Goal: Task Accomplishment & Management: Manage account settings

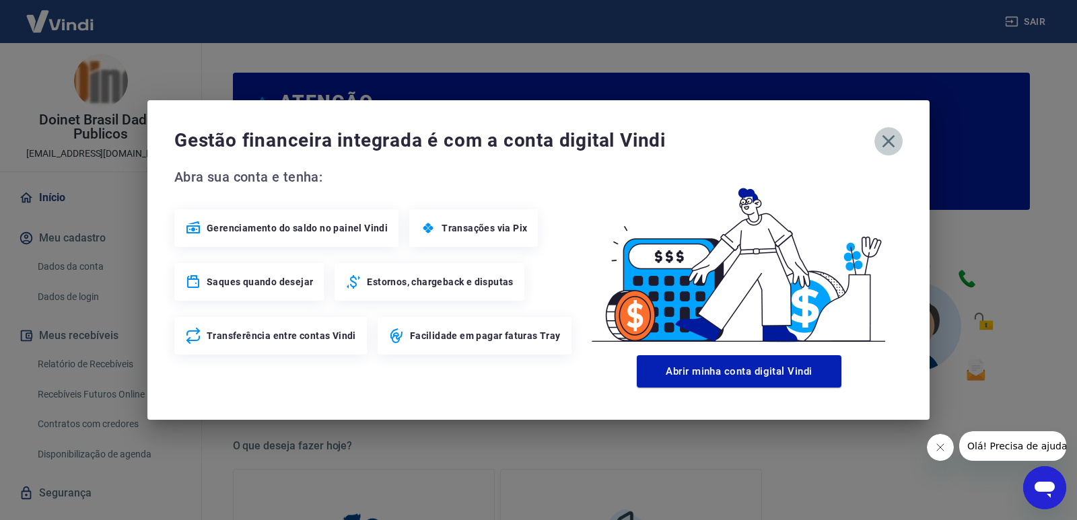
click at [886, 141] on icon "button" at bounding box center [888, 142] width 22 height 22
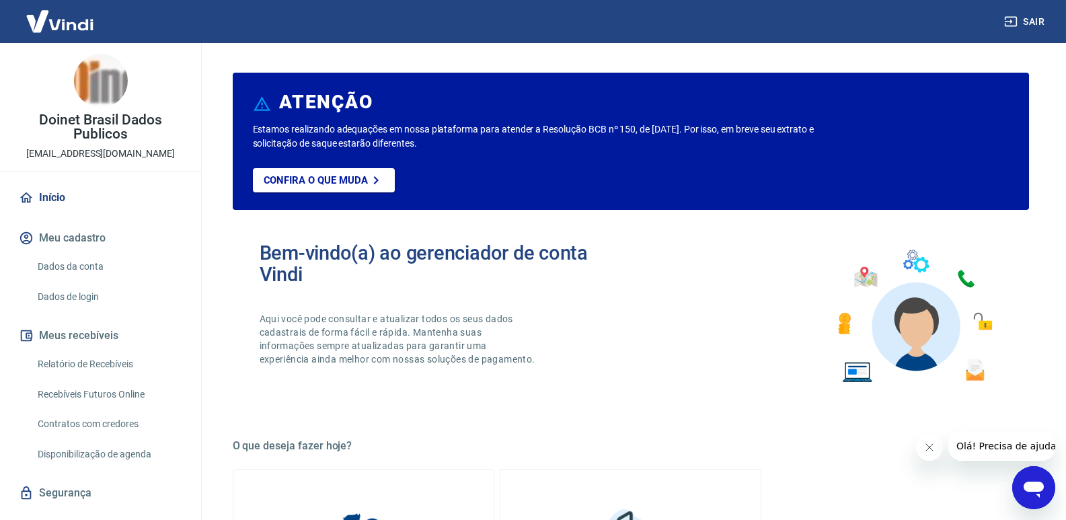
click at [106, 363] on link "Relatório de Recebíveis" at bounding box center [108, 365] width 153 height 28
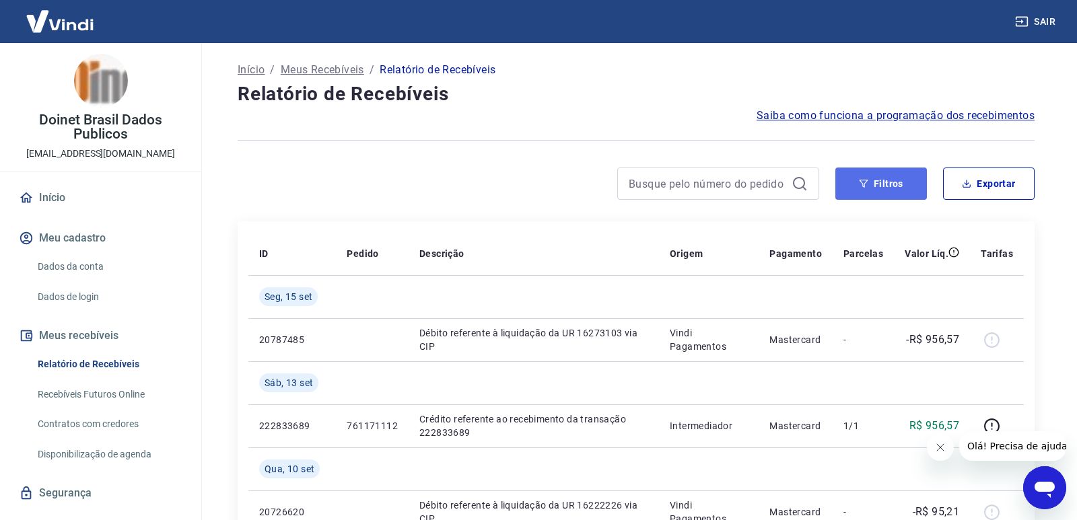
click at [882, 178] on button "Filtros" at bounding box center [881, 184] width 92 height 32
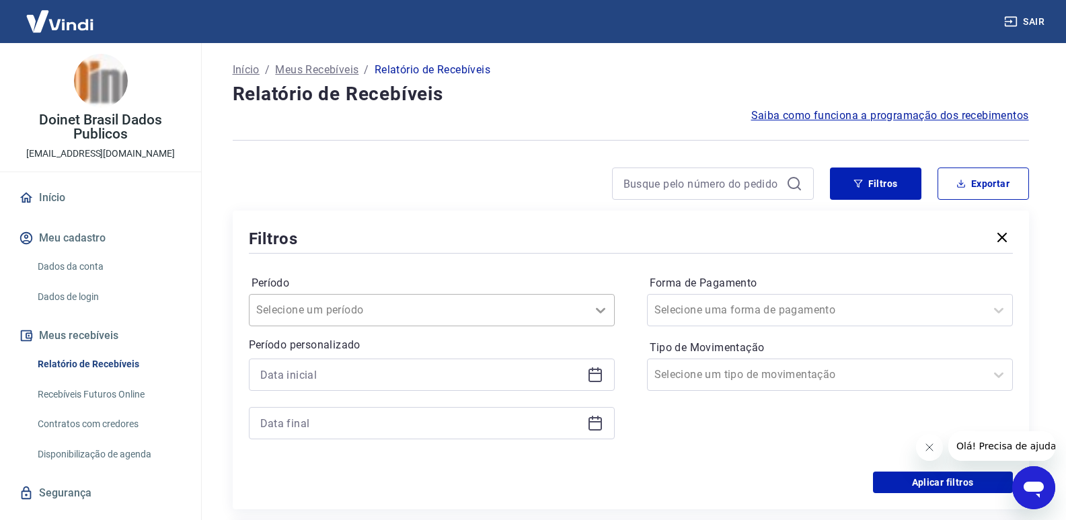
click at [595, 309] on icon at bounding box center [601, 310] width 16 height 16
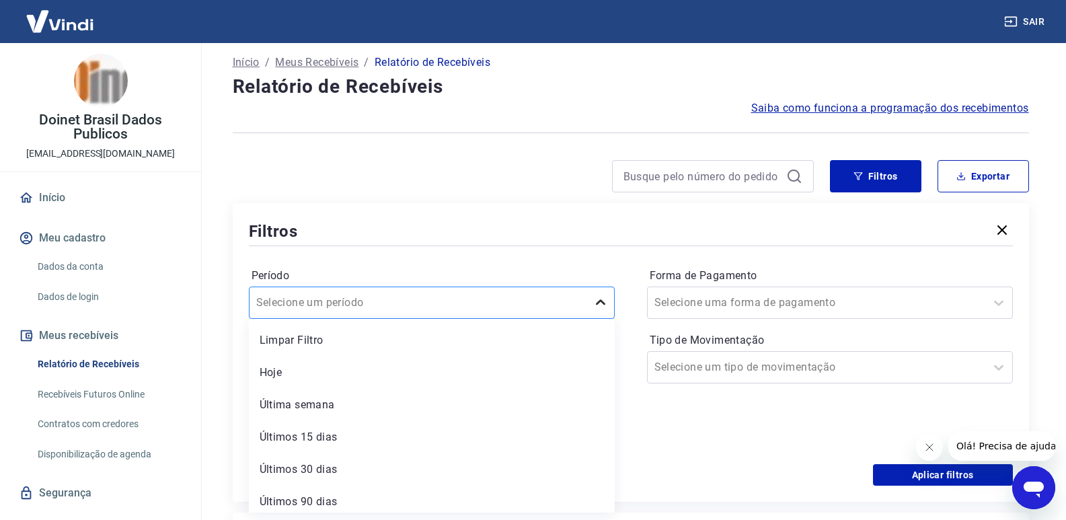
scroll to position [8, 0]
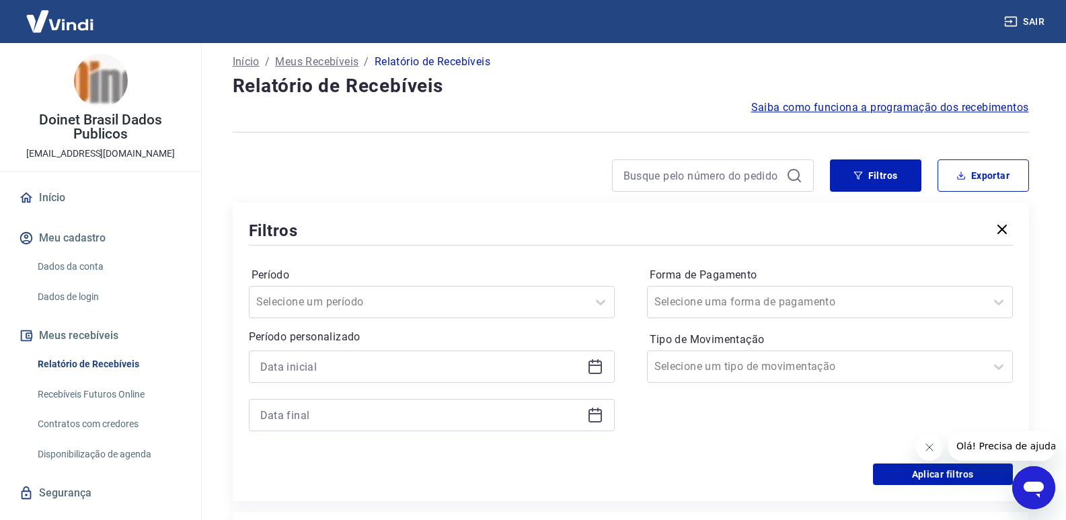
click at [447, 163] on div at bounding box center [523, 175] width 581 height 32
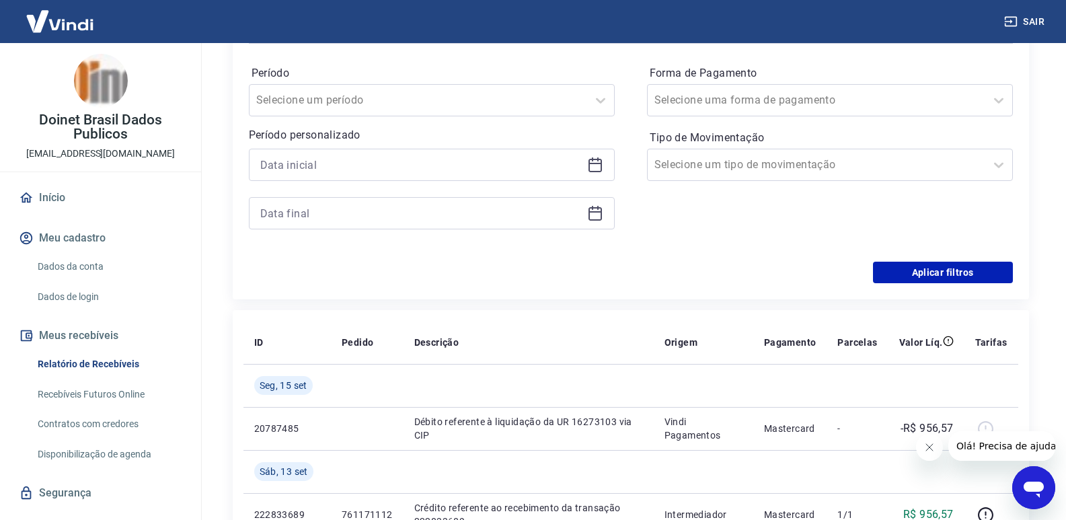
click at [595, 162] on icon at bounding box center [595, 165] width 16 height 16
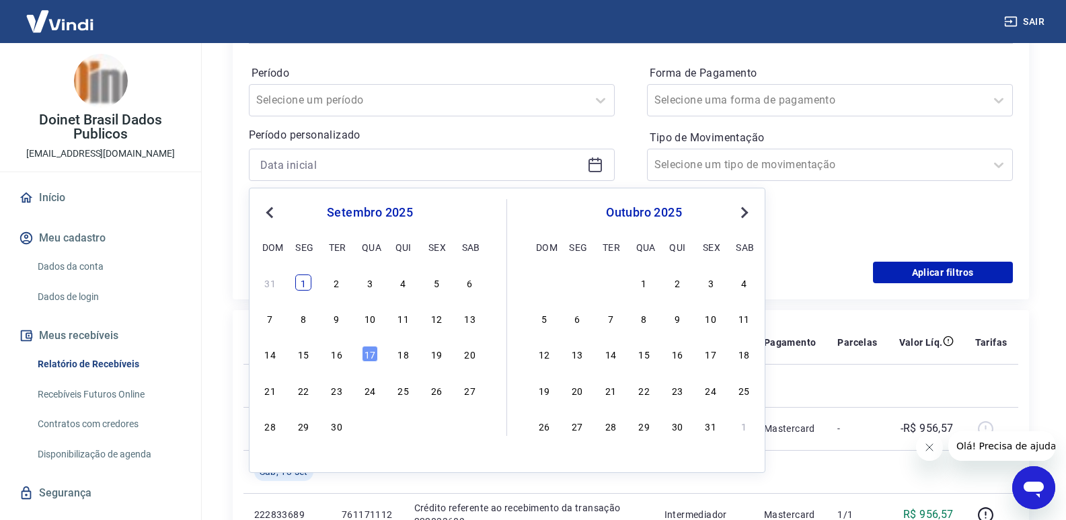
click at [305, 283] on div "1" at bounding box center [303, 283] width 16 height 16
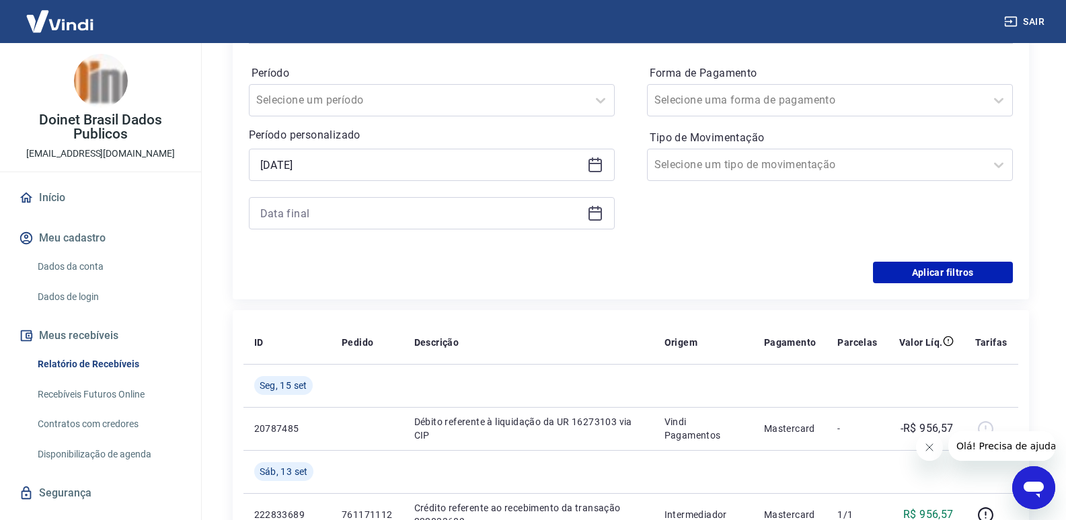
type input "01/09/2025"
click at [600, 215] on icon at bounding box center [595, 213] width 16 height 16
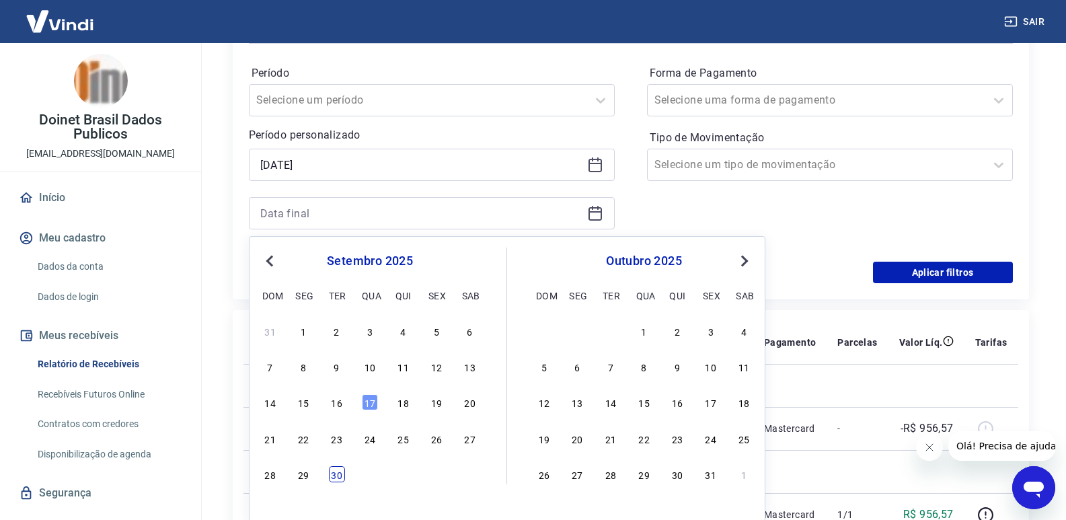
click at [341, 481] on div "30" at bounding box center [337, 474] width 16 height 16
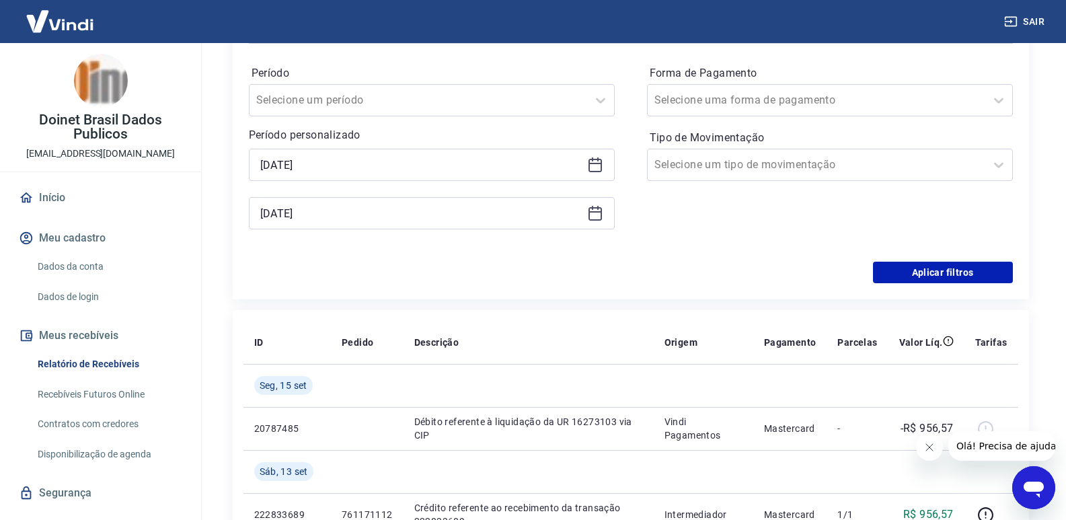
type input "30/09/2025"
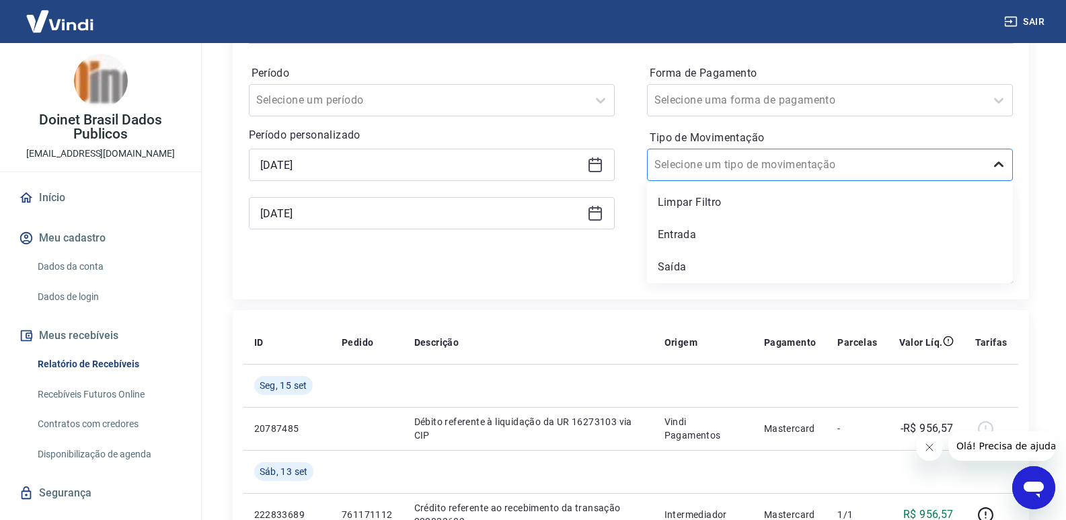
click at [998, 164] on icon at bounding box center [999, 165] width 16 height 16
click at [749, 234] on div "Entrada" at bounding box center [830, 234] width 366 height 27
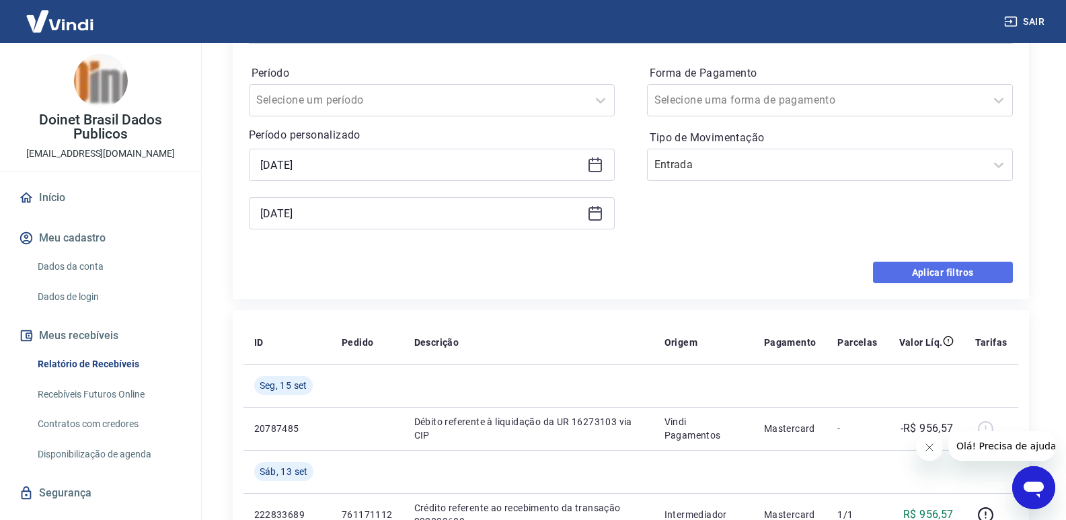
click at [951, 270] on button "Aplicar filtros" at bounding box center [943, 273] width 140 height 22
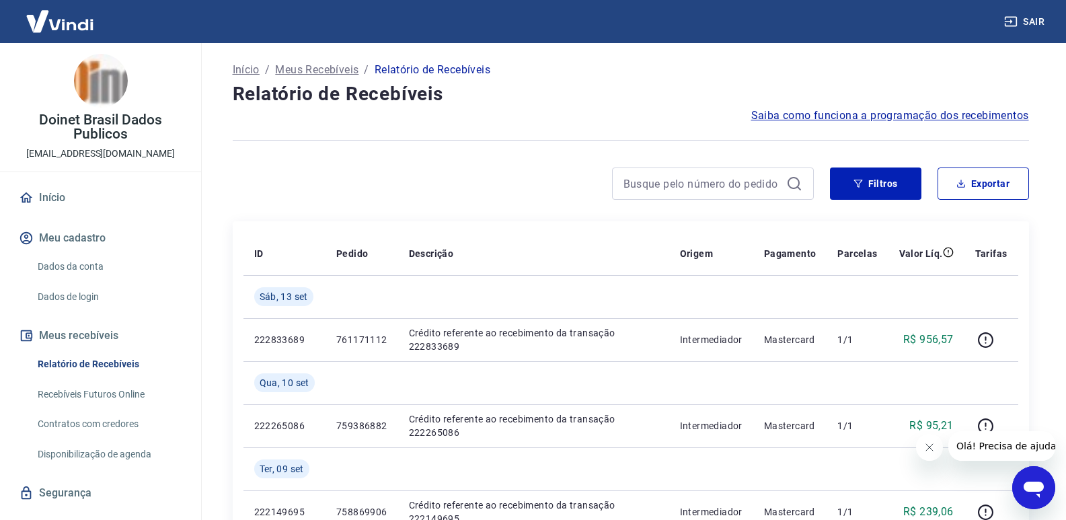
click at [932, 448] on icon "Fechar mensagem da empresa" at bounding box center [929, 447] width 11 height 11
